Goal: Information Seeking & Learning: Learn about a topic

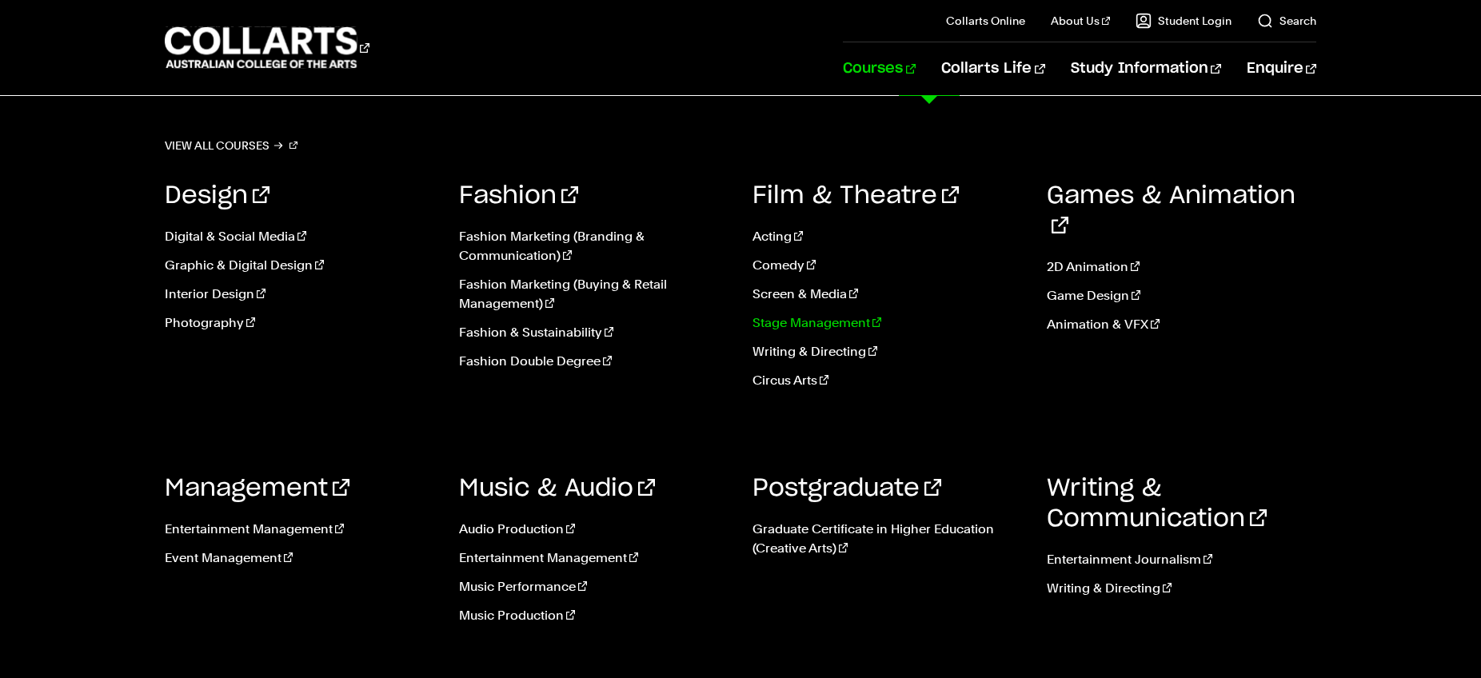
click at [793, 326] on link "Stage Management" at bounding box center [887, 322] width 270 height 19
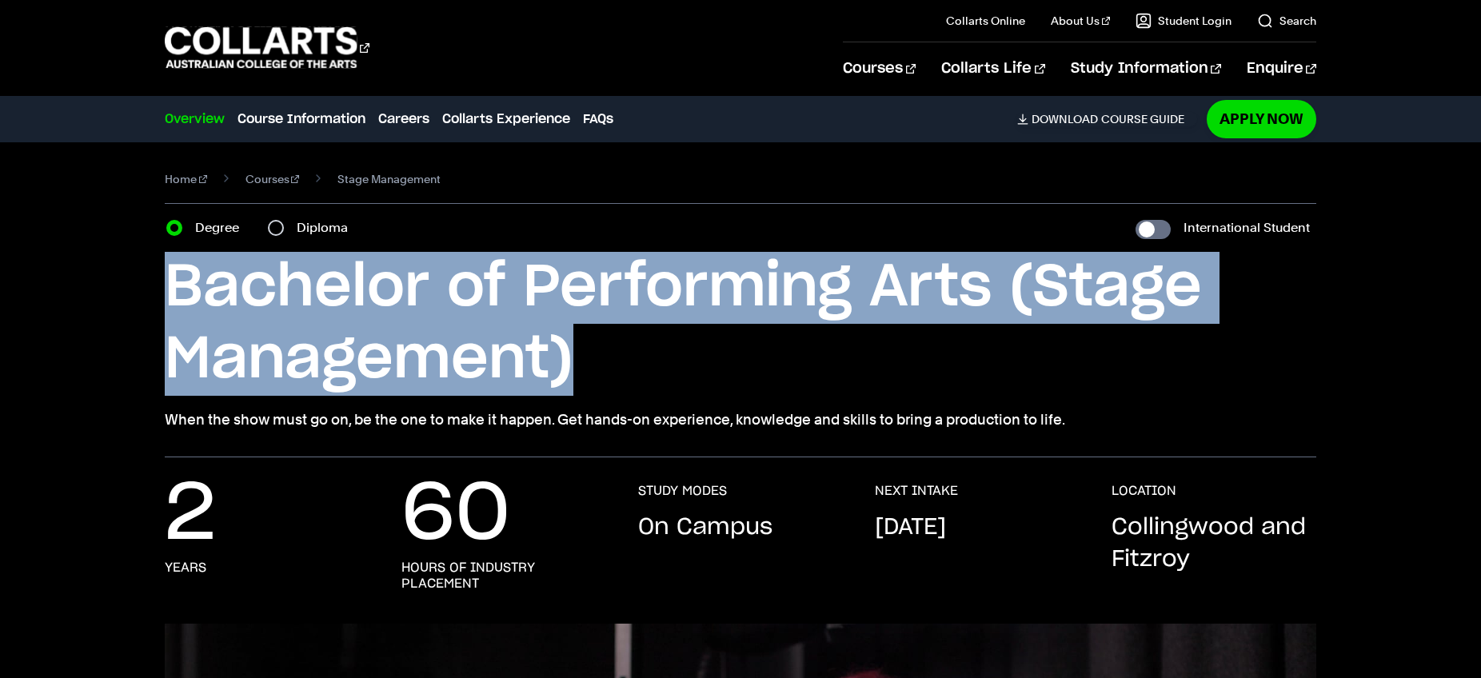
drag, startPoint x: 157, startPoint y: 281, endPoint x: 578, endPoint y: 350, distance: 426.2
click at [578, 350] on div "Home Courses Stage Management Course variant Degree Diploma International Stude…" at bounding box center [740, 299] width 1403 height 315
click at [580, 350] on h1 "Bachelor of Performing Arts (Stage Management)" at bounding box center [740, 324] width 1151 height 144
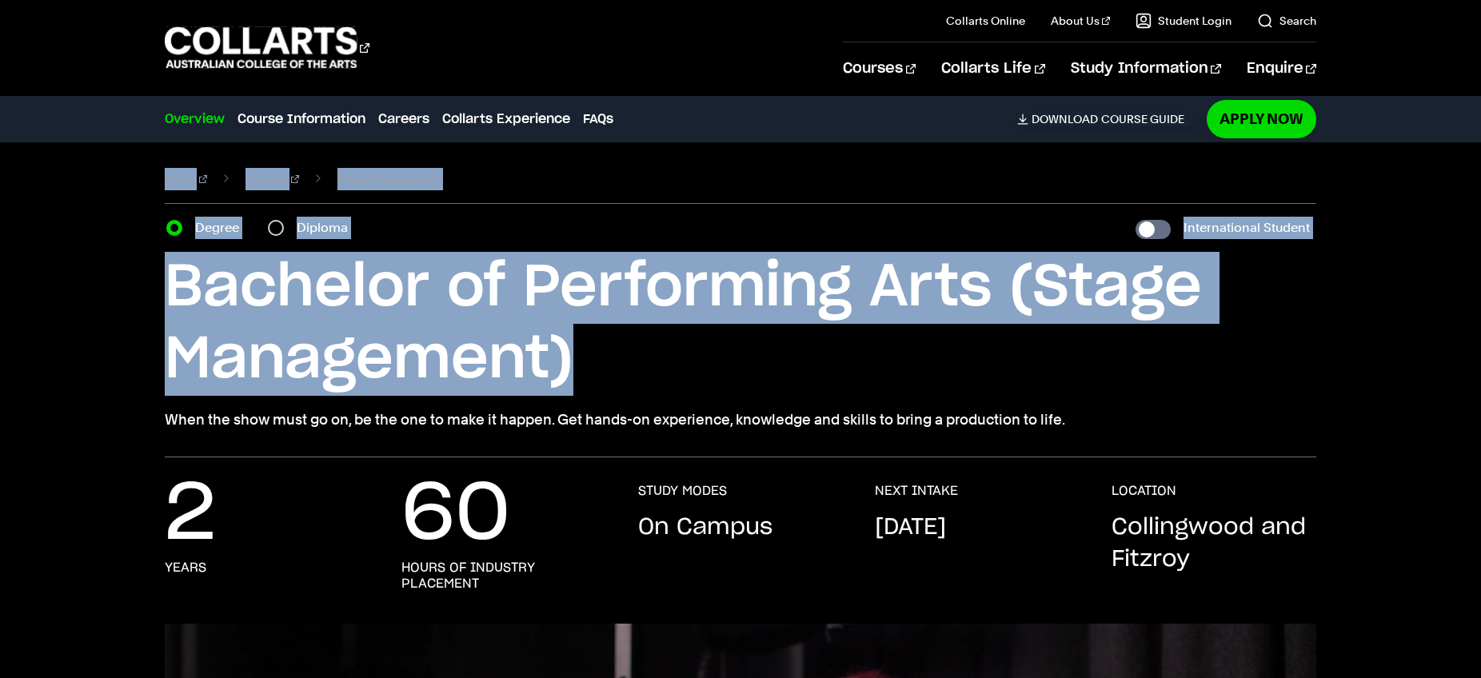
drag, startPoint x: 530, startPoint y: 358, endPoint x: 144, endPoint y: 189, distance: 421.7
click at [144, 189] on div "Home Courses Stage Management Course variant Degree Diploma International Stude…" at bounding box center [740, 299] width 1403 height 315
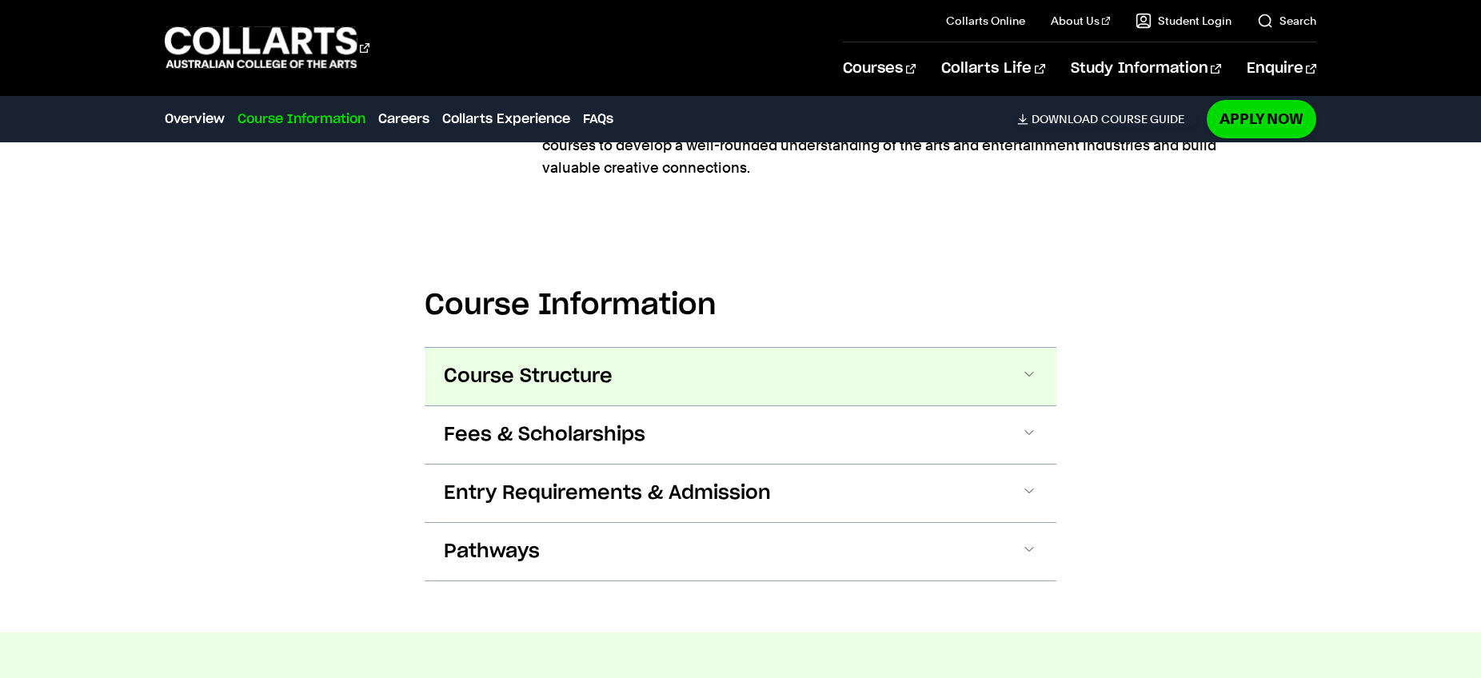
click at [507, 389] on span "Course Structure" at bounding box center [528, 377] width 169 height 26
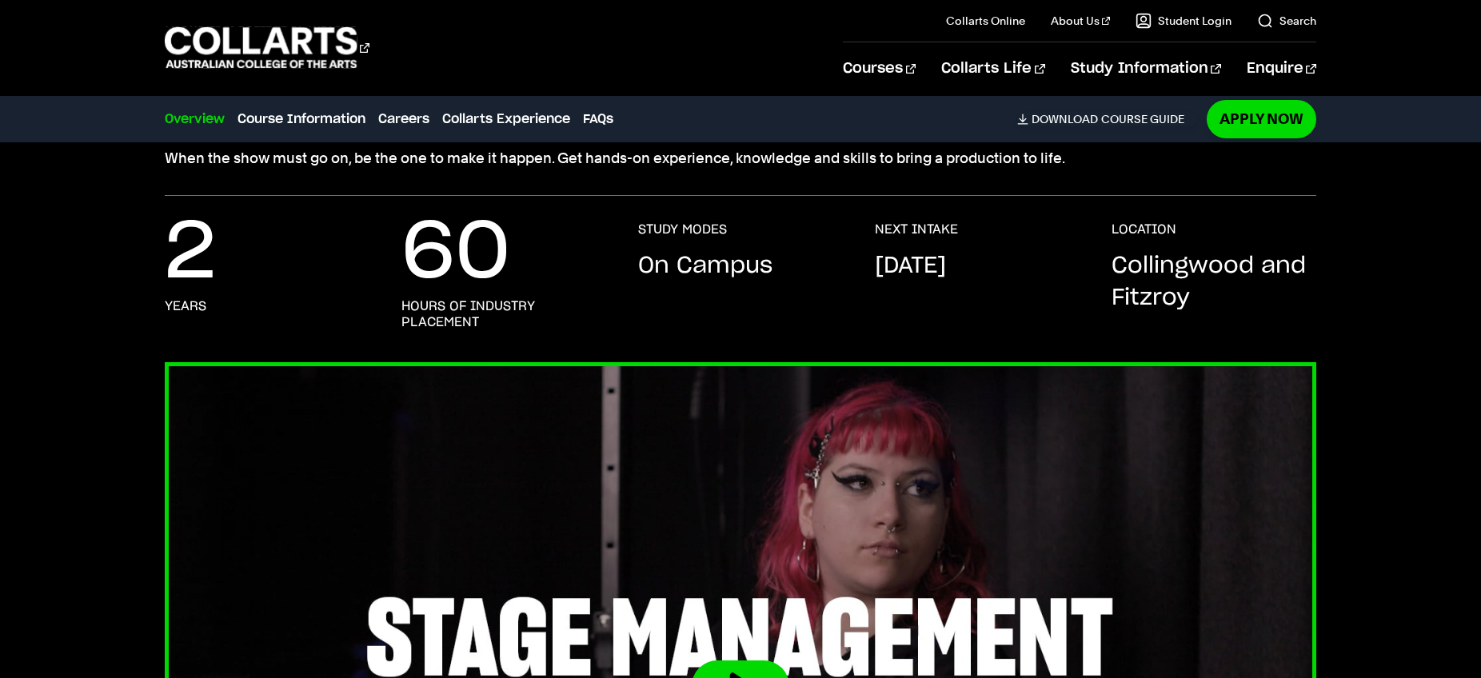
scroll to position [258, 0]
